Goal: Task Accomplishment & Management: Use online tool/utility

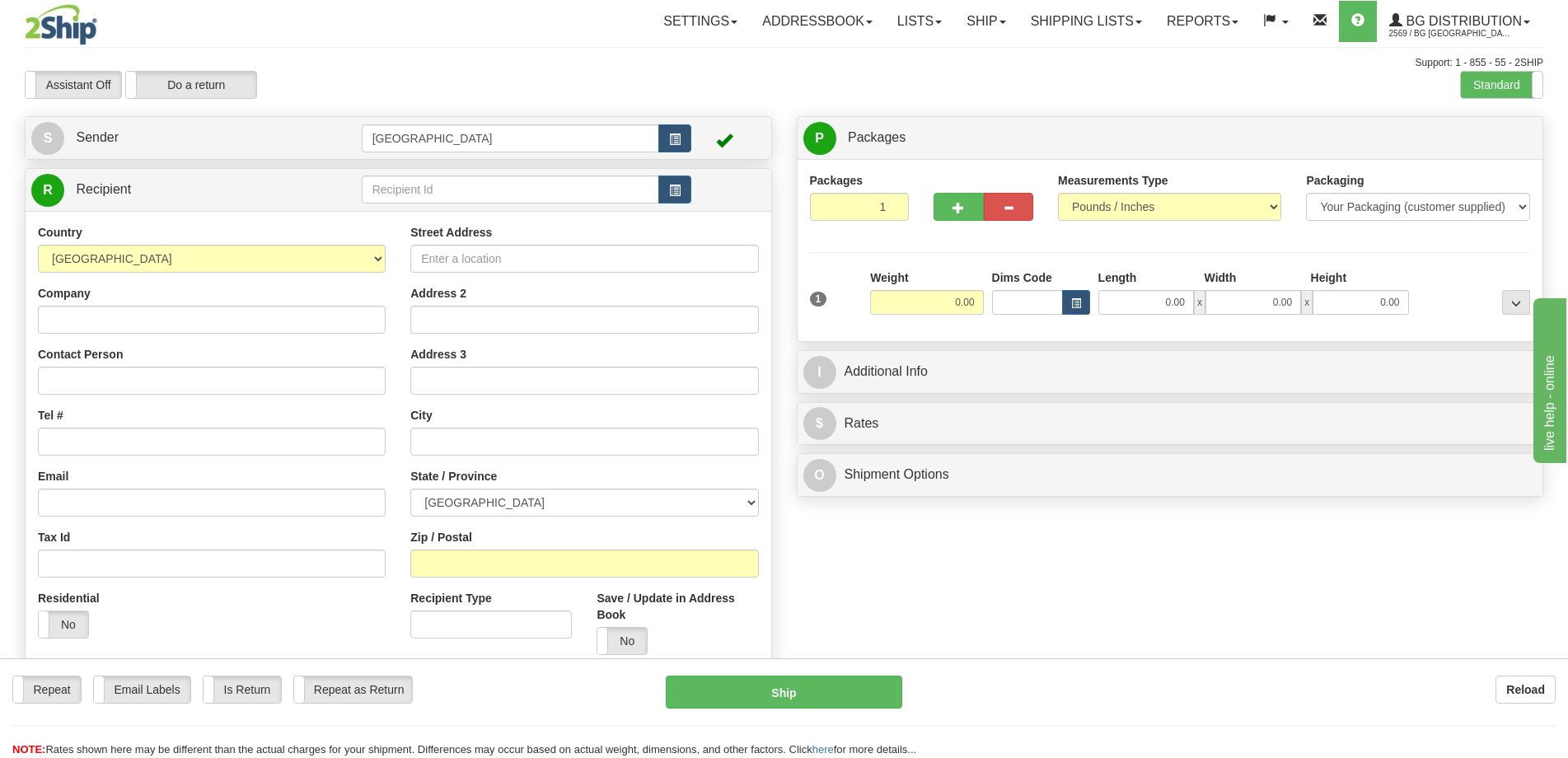
click at [590, 82] on div "Assistant On Assistant Off Do a return Do a return" at bounding box center [334, 84] width 643 height 28
click at [464, 198] on input "text" at bounding box center [510, 189] width 298 height 28
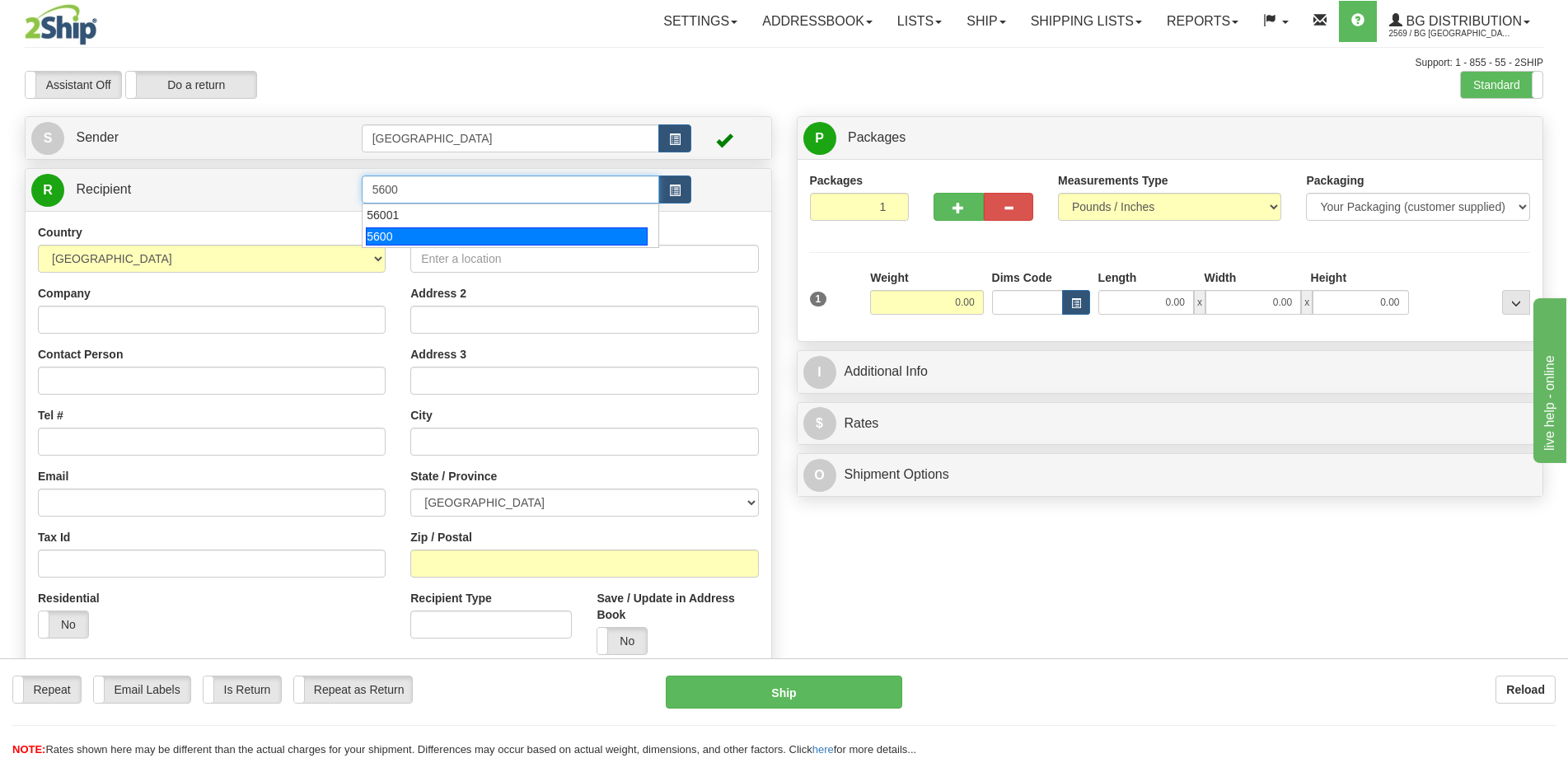
click at [459, 244] on div "5600" at bounding box center [507, 236] width 282 height 18
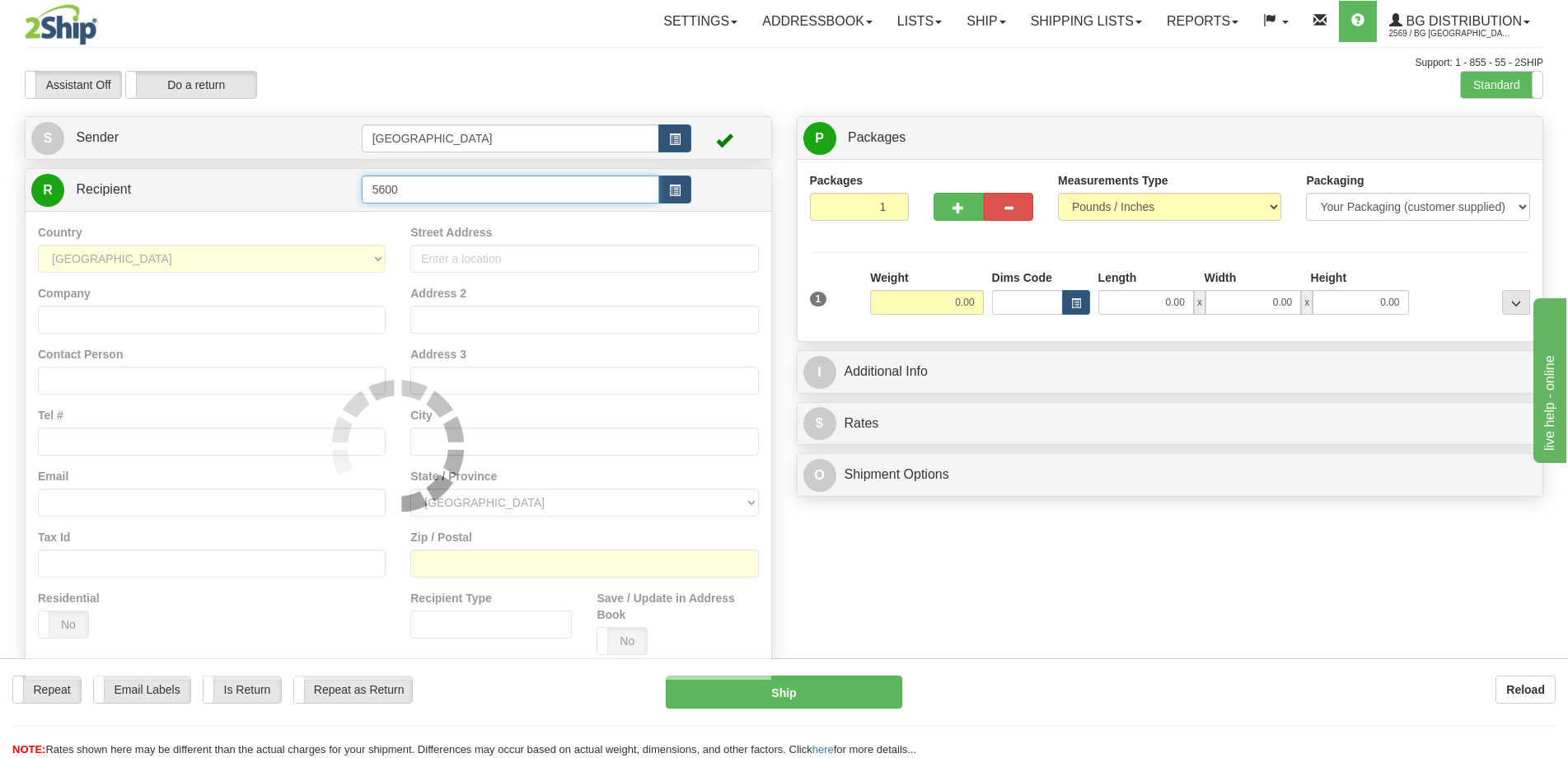
type input "5600"
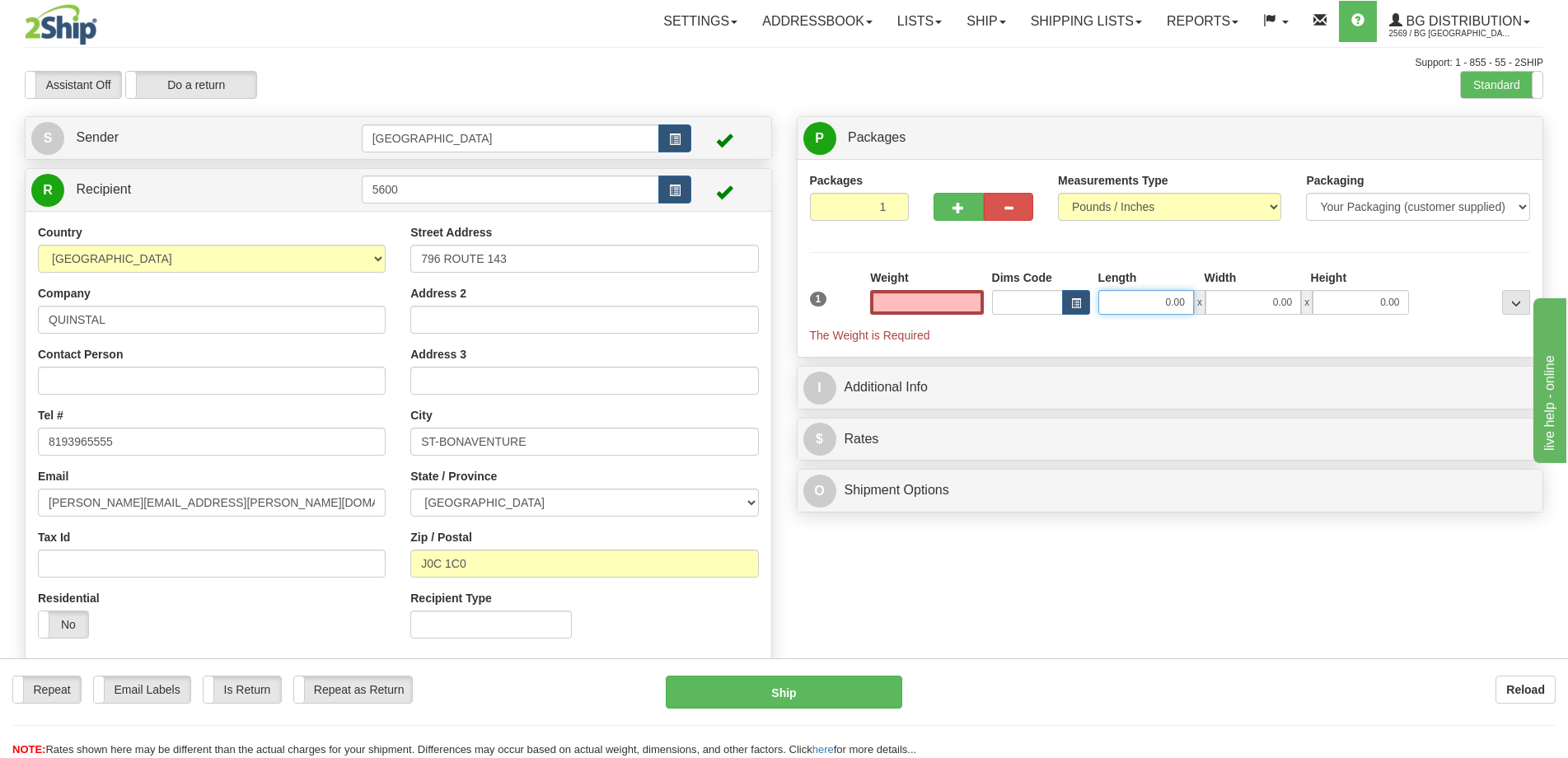
type input "0.00"
click at [1174, 310] on input "0.00" at bounding box center [1146, 302] width 96 height 25
type input "9.00"
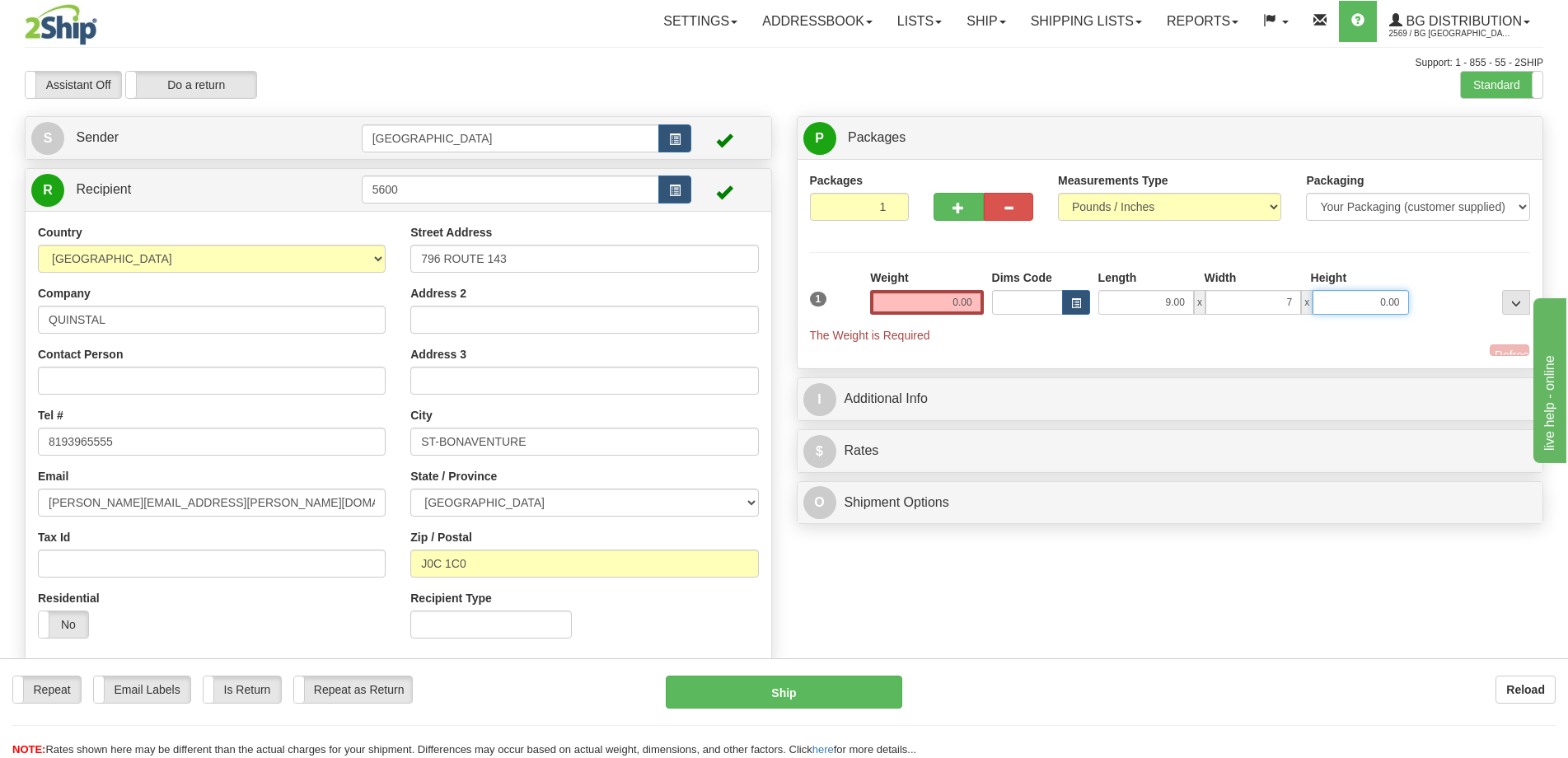
type input "7.00"
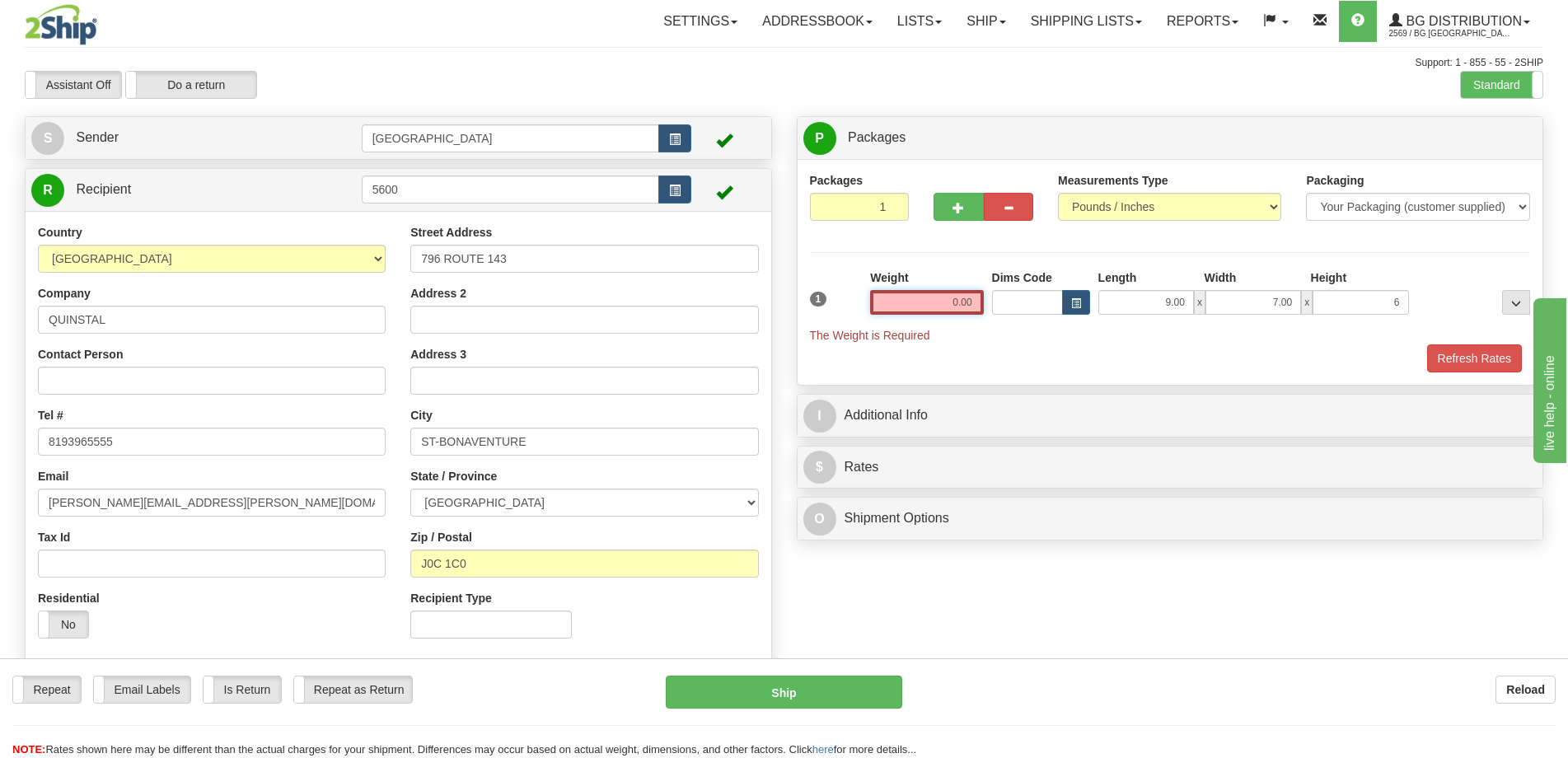
type input "6.00"
click at [961, 290] on input "0.00" at bounding box center [926, 302] width 113 height 25
click at [960, 295] on input "text" at bounding box center [926, 302] width 113 height 25
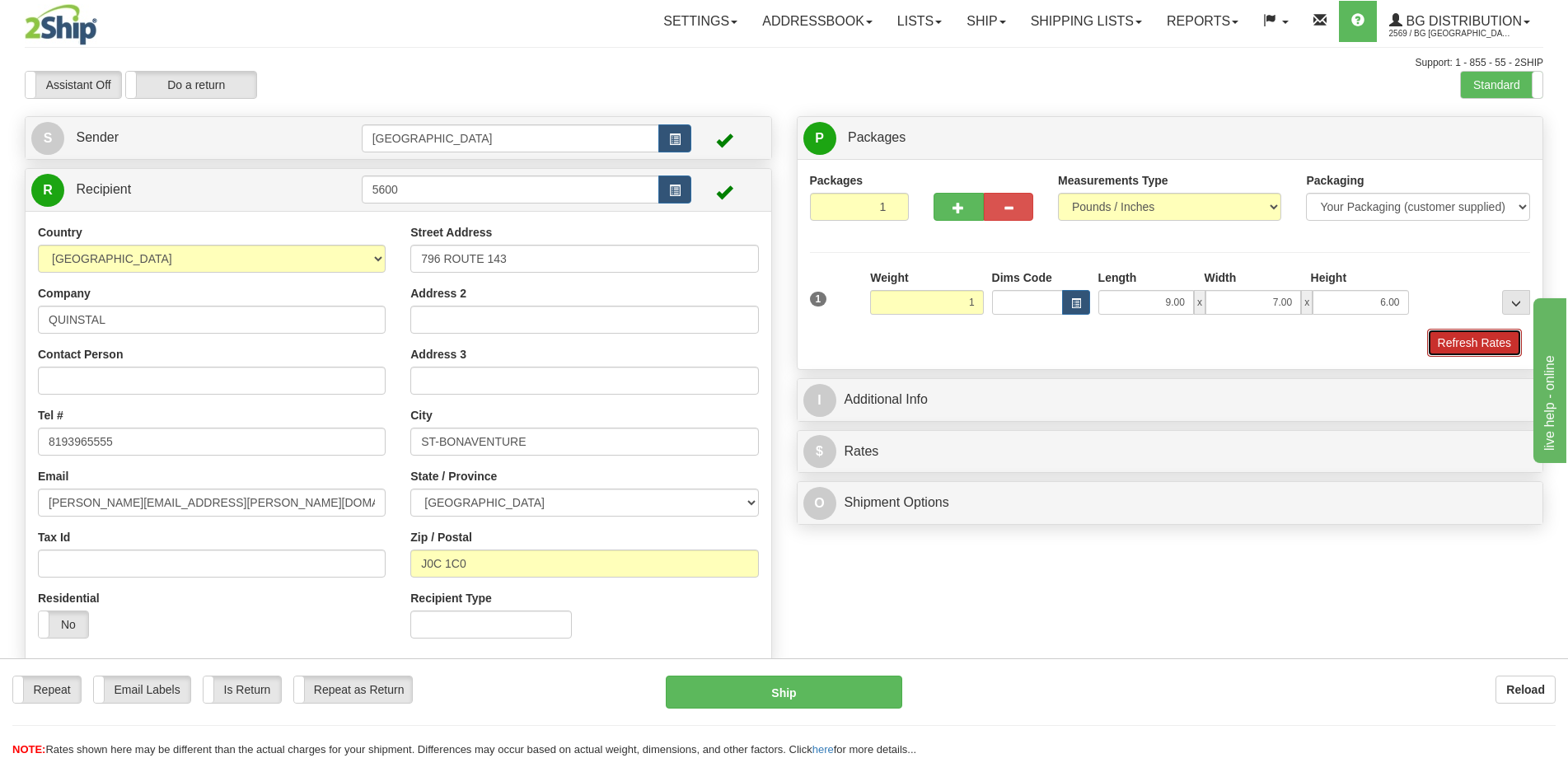
click at [1495, 346] on button "Refresh Rates" at bounding box center [1475, 342] width 95 height 28
type input "1.00"
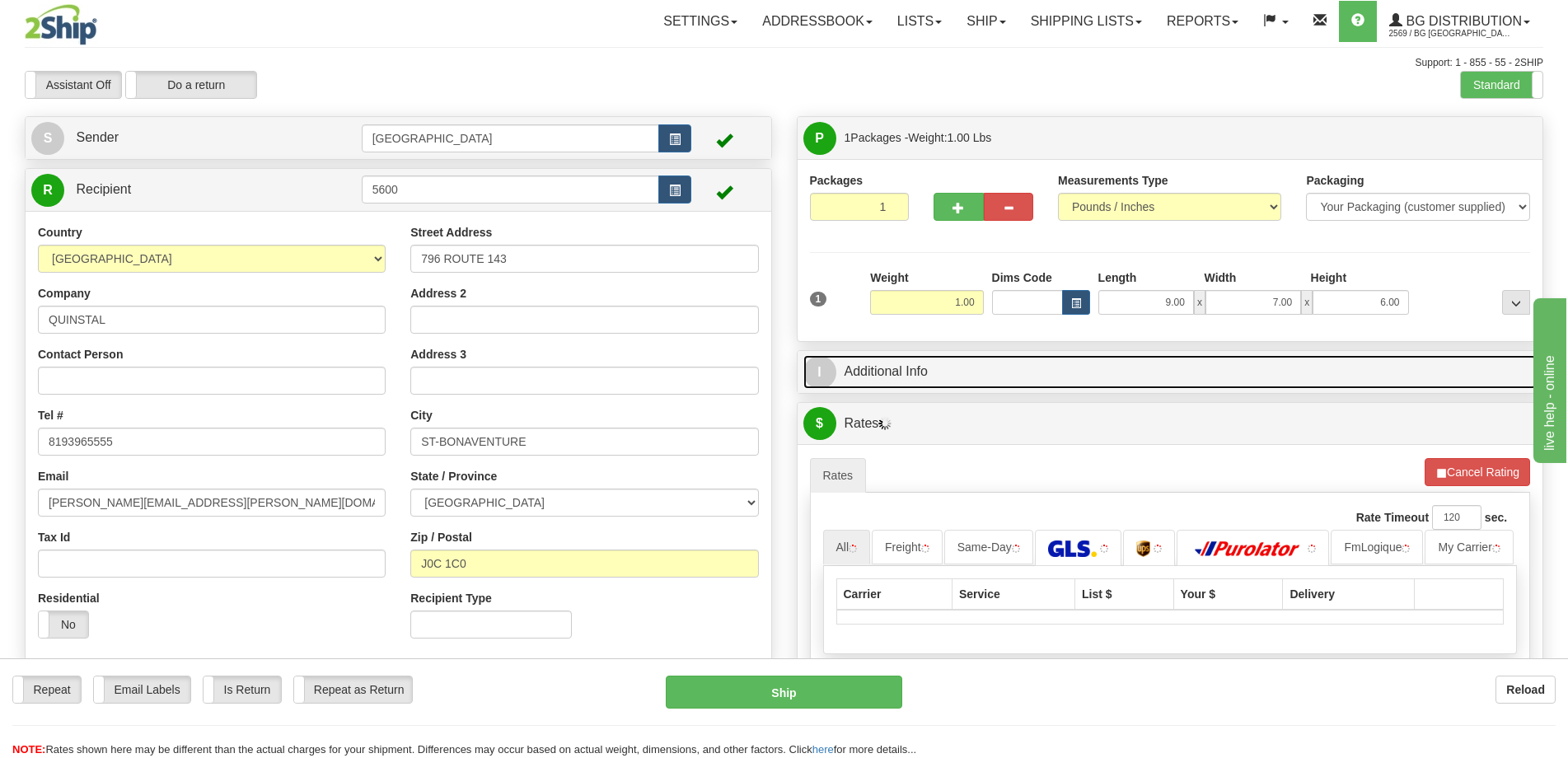
click at [1363, 363] on link "I Additional Info" at bounding box center [1170, 372] width 734 height 34
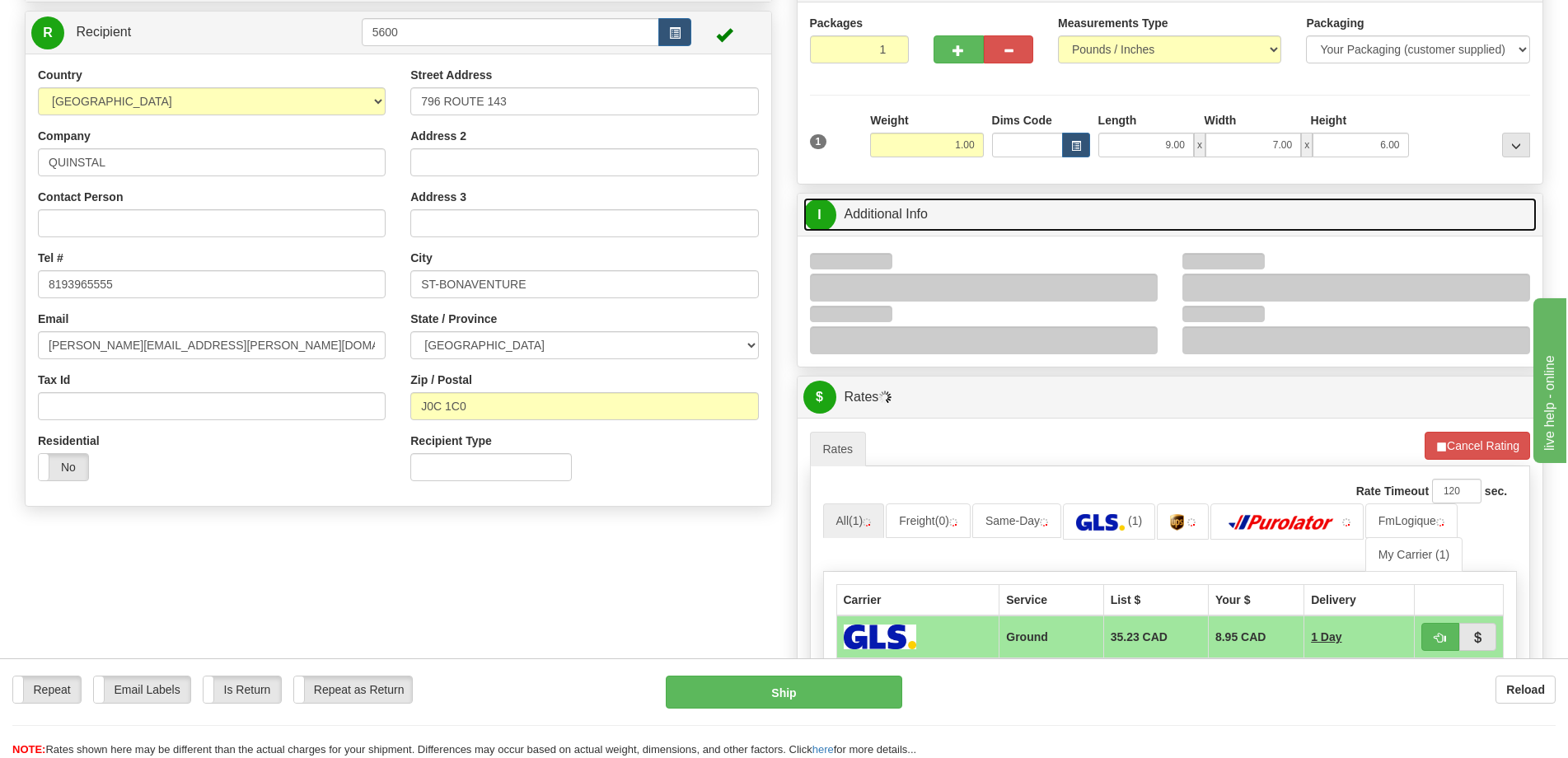
scroll to position [165, 0]
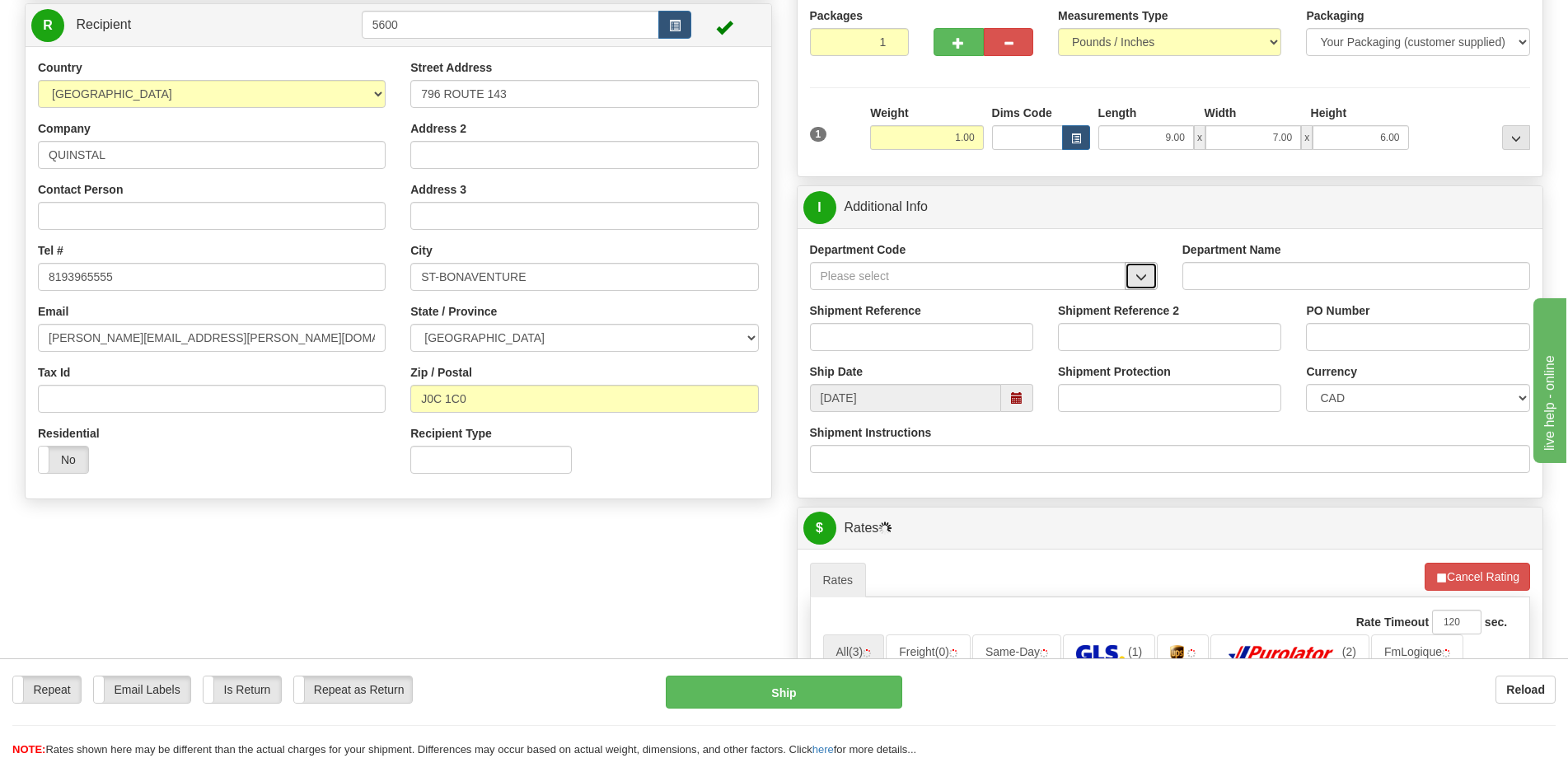
click at [1141, 284] on button "button" at bounding box center [1141, 276] width 33 height 28
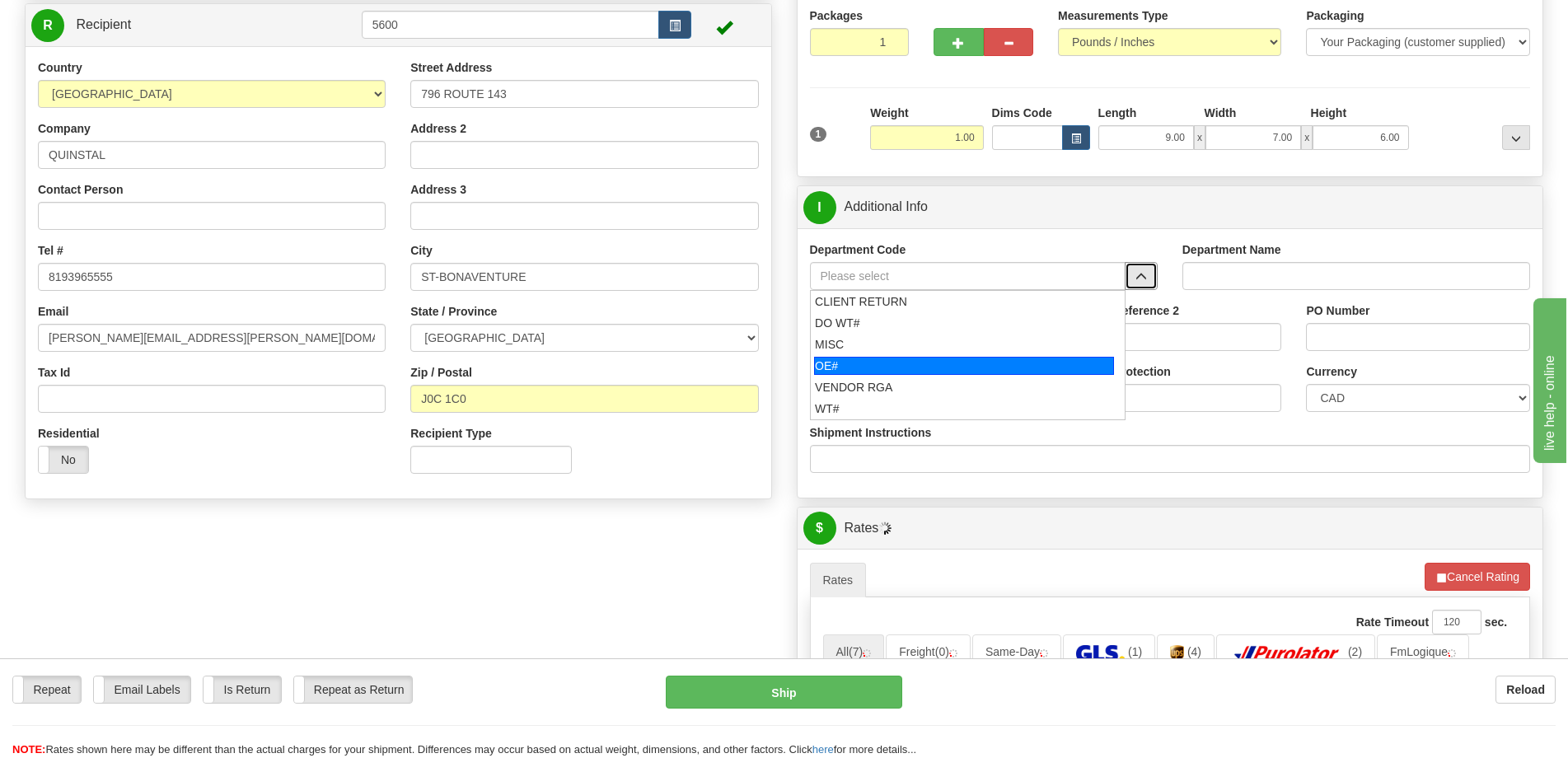
click at [894, 358] on div "OE#" at bounding box center [964, 365] width 300 height 18
type input "OE#"
type input "ORDERS"
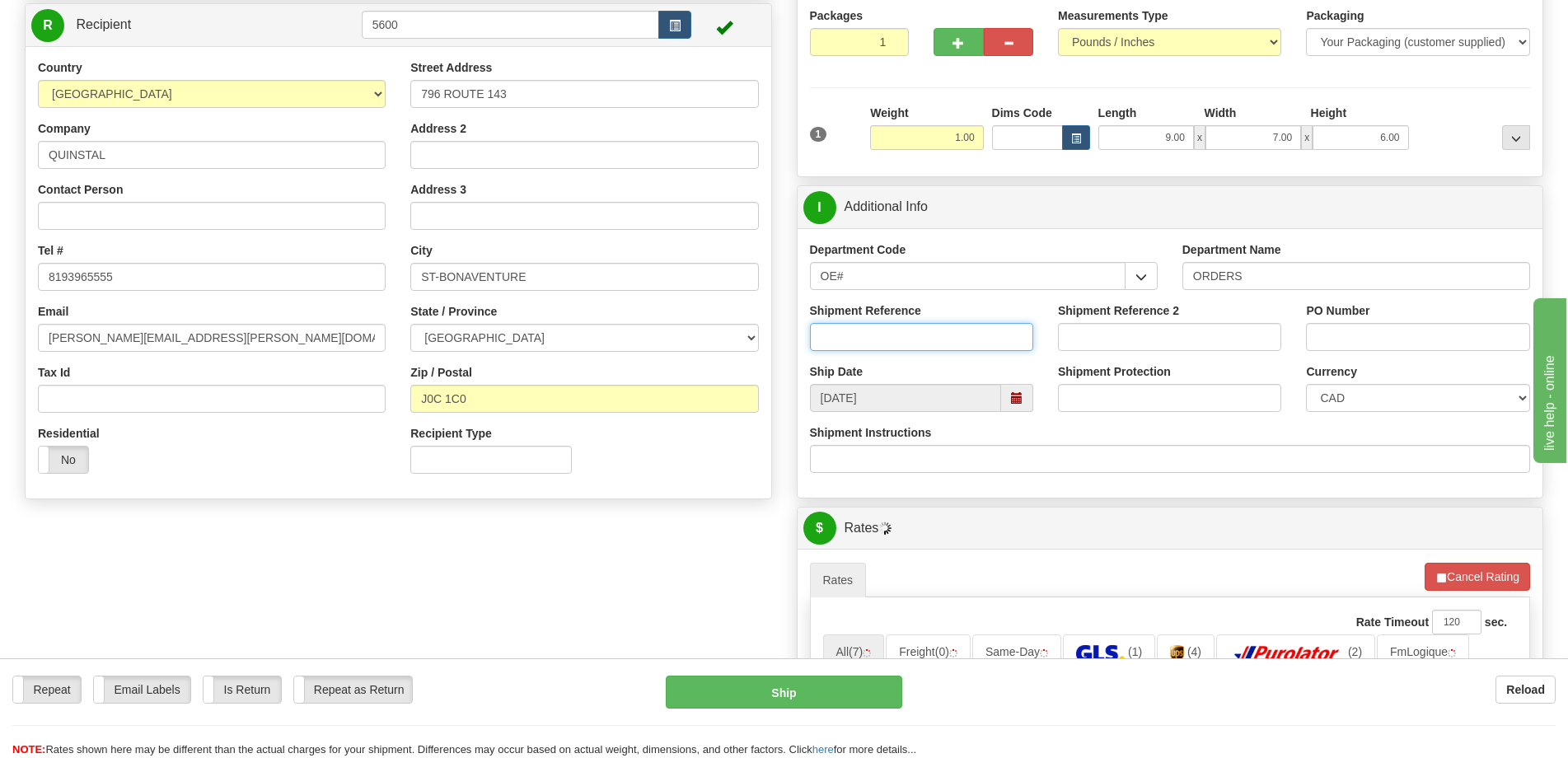
click at [913, 327] on input "Shipment Reference" at bounding box center [921, 336] width 223 height 28
type input "50323057-00"
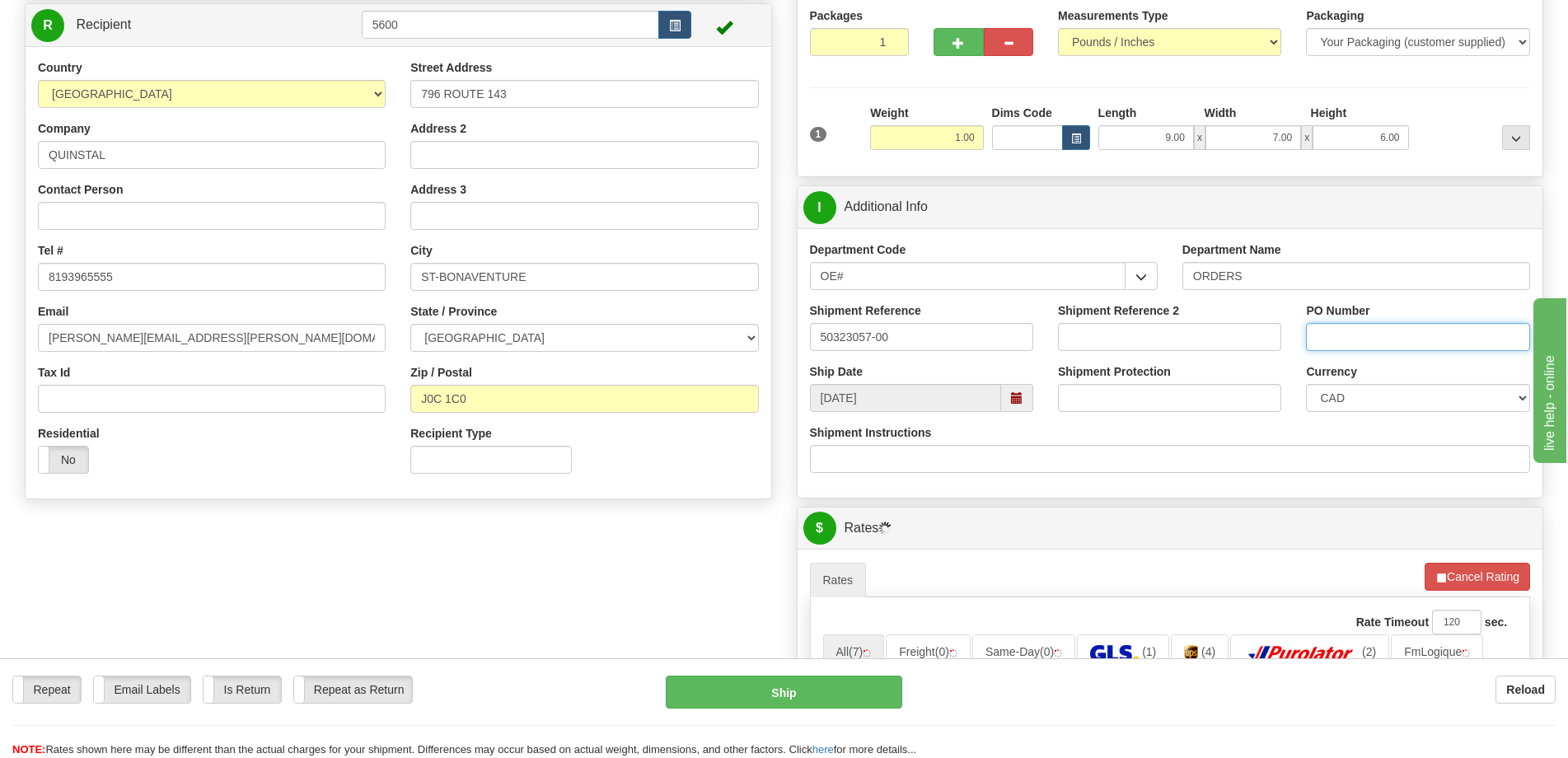
click at [1344, 331] on input "PO Number" at bounding box center [1417, 336] width 223 height 28
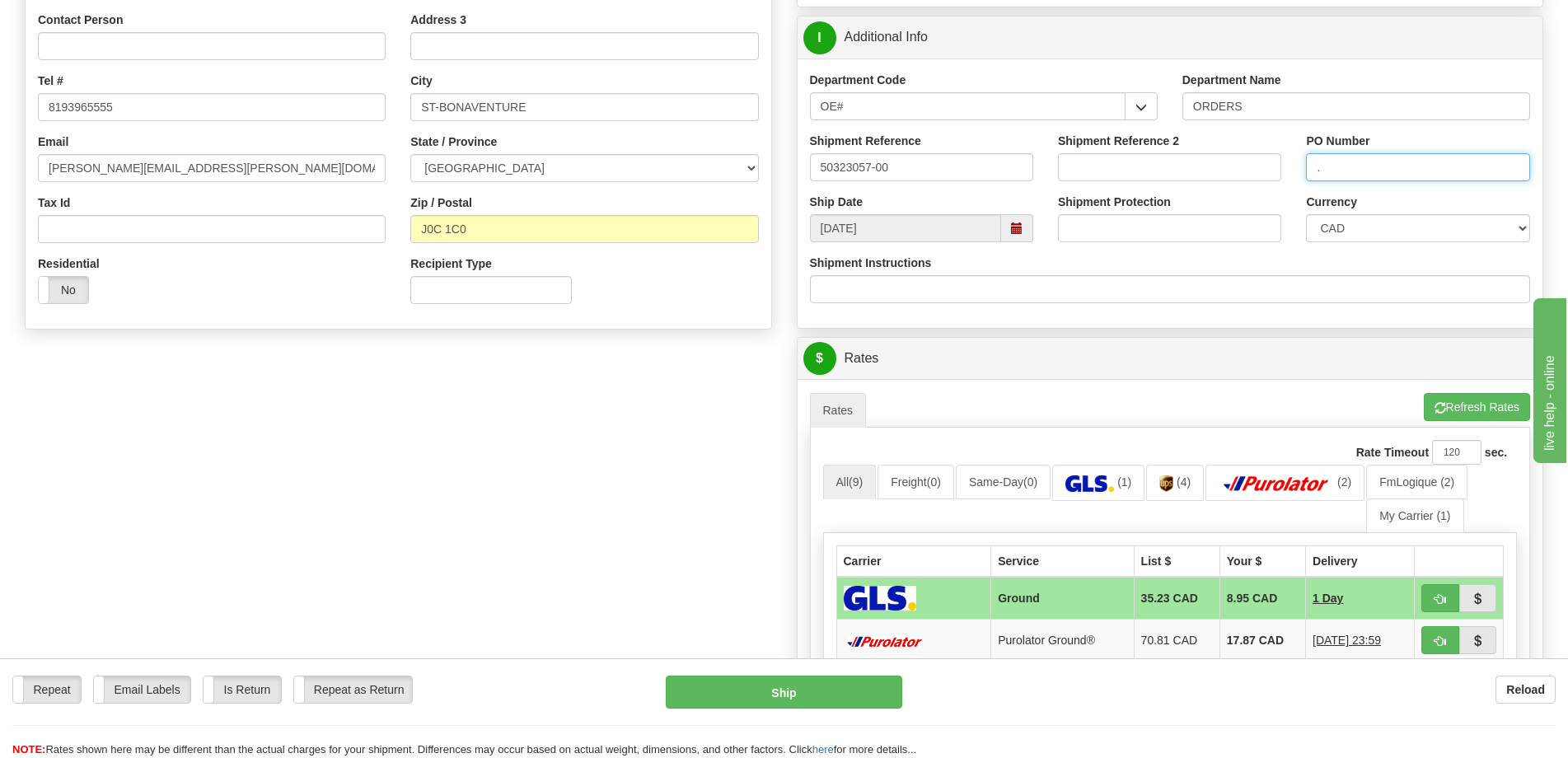
scroll to position [659, 0]
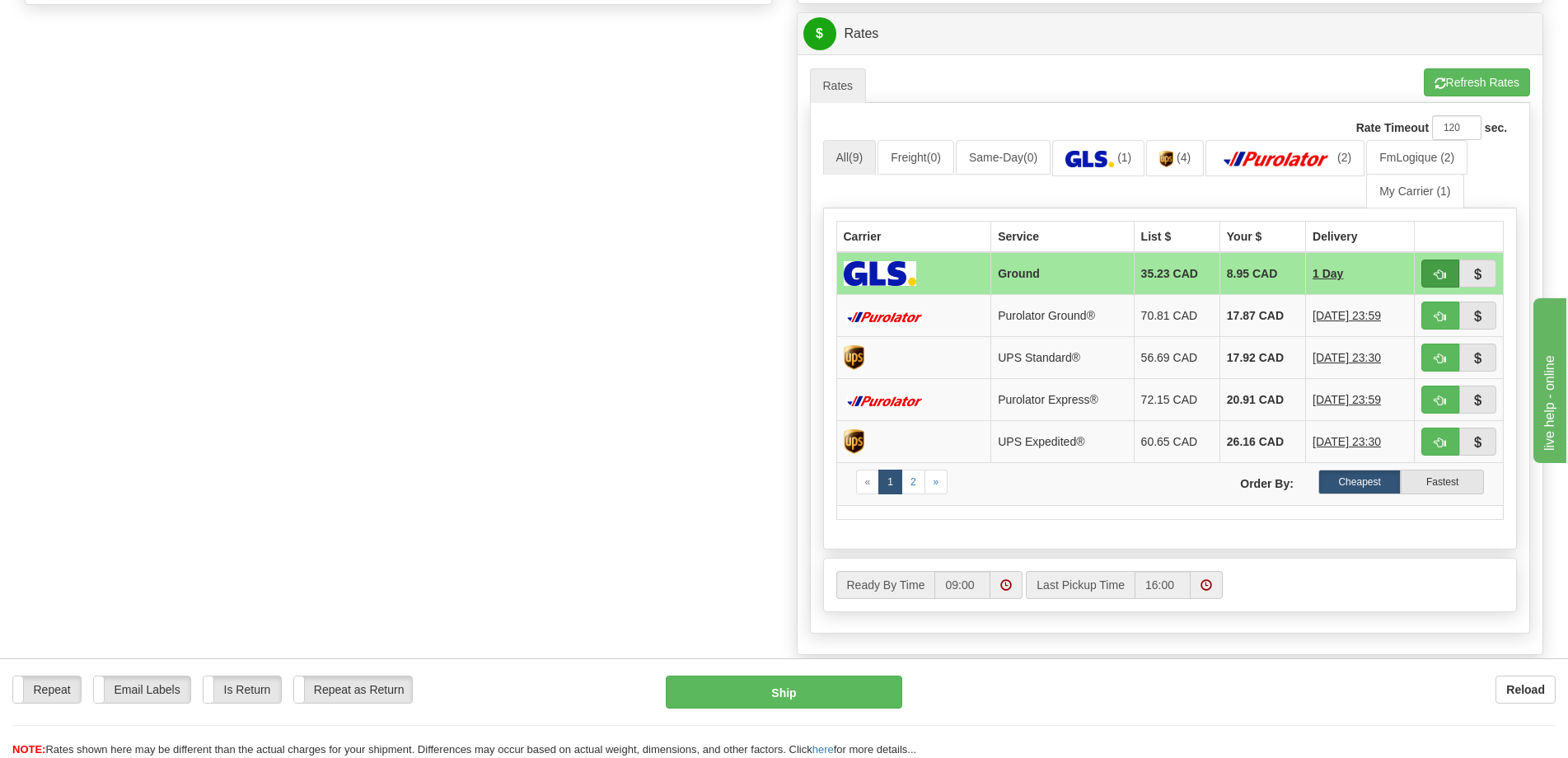
type input "."
click at [1428, 272] on button "button" at bounding box center [1440, 273] width 38 height 28
type input "1"
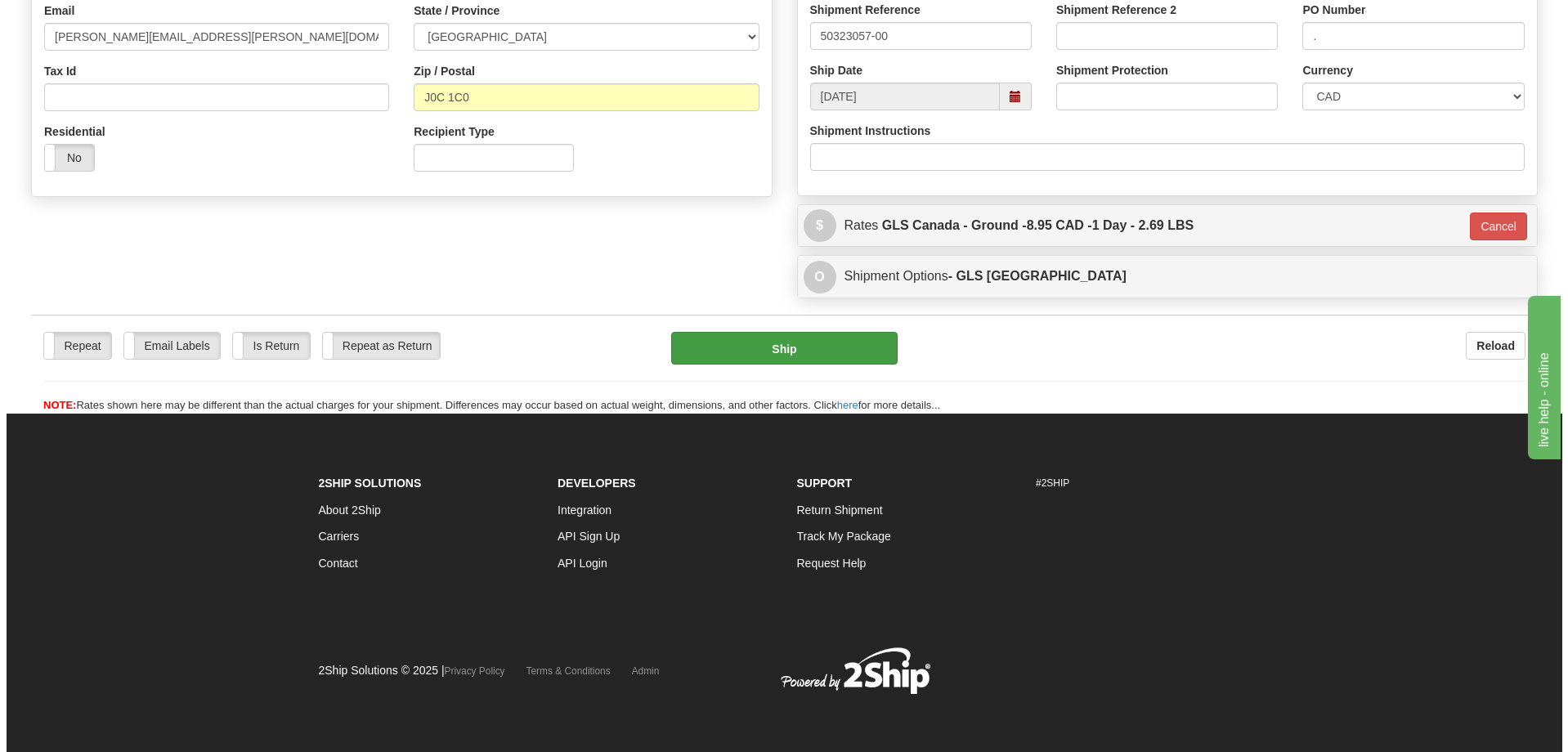
scroll to position [462, 0]
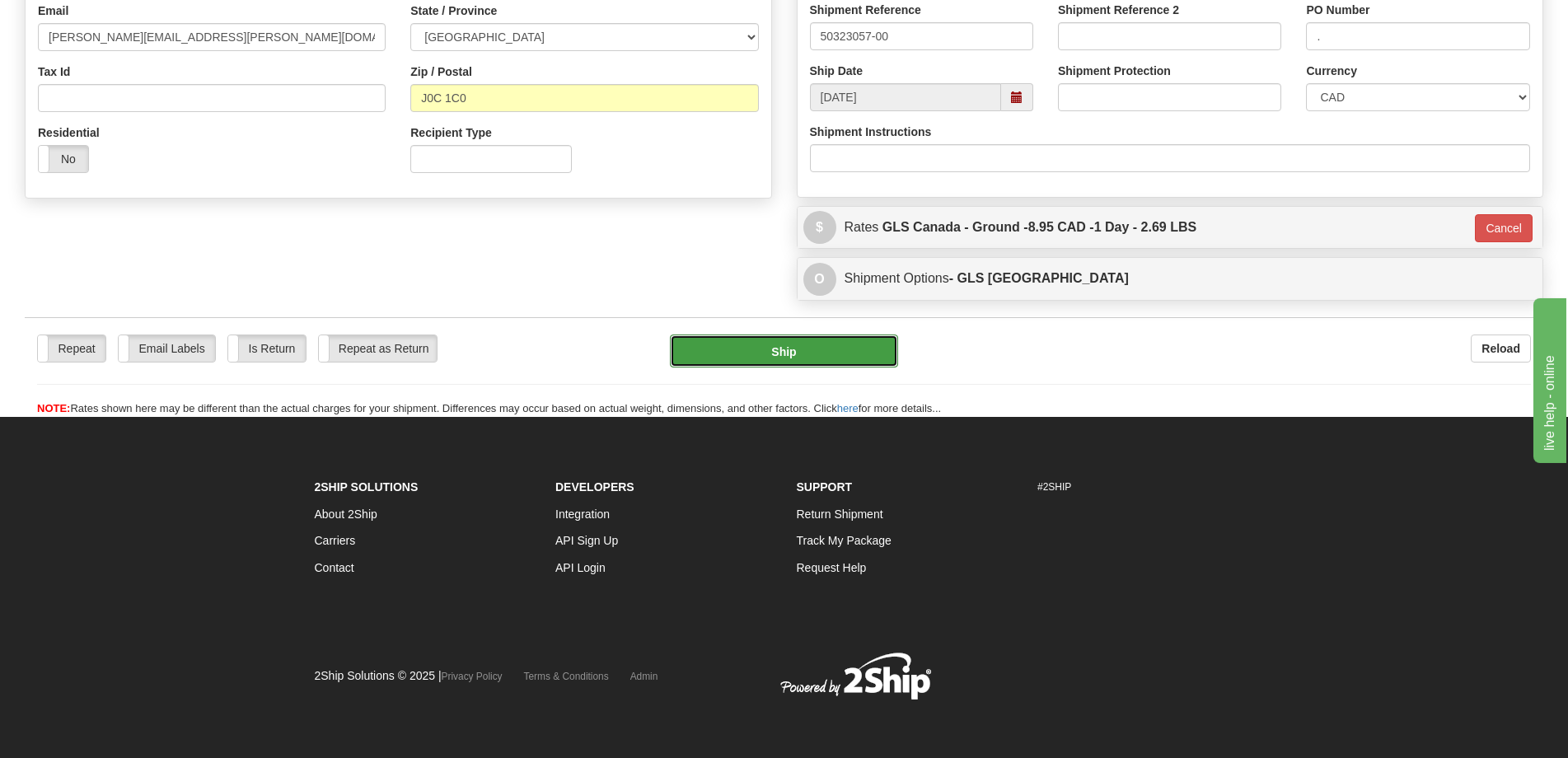
click at [698, 361] on button "Ship" at bounding box center [784, 351] width 228 height 33
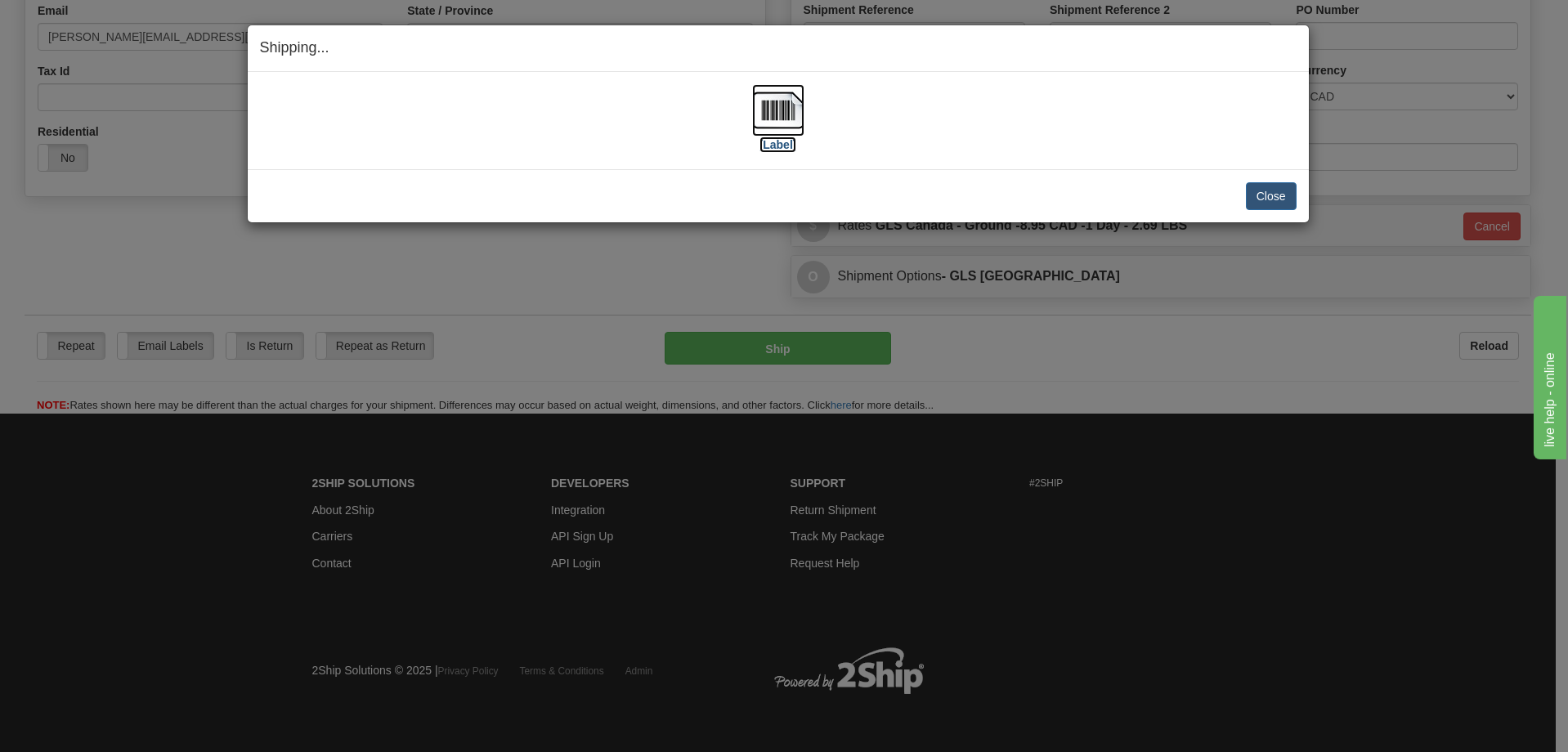
click at [788, 120] on img at bounding box center [779, 110] width 52 height 52
click at [1274, 196] on button "Close" at bounding box center [1271, 195] width 51 height 28
